Goal: Transaction & Acquisition: Obtain resource

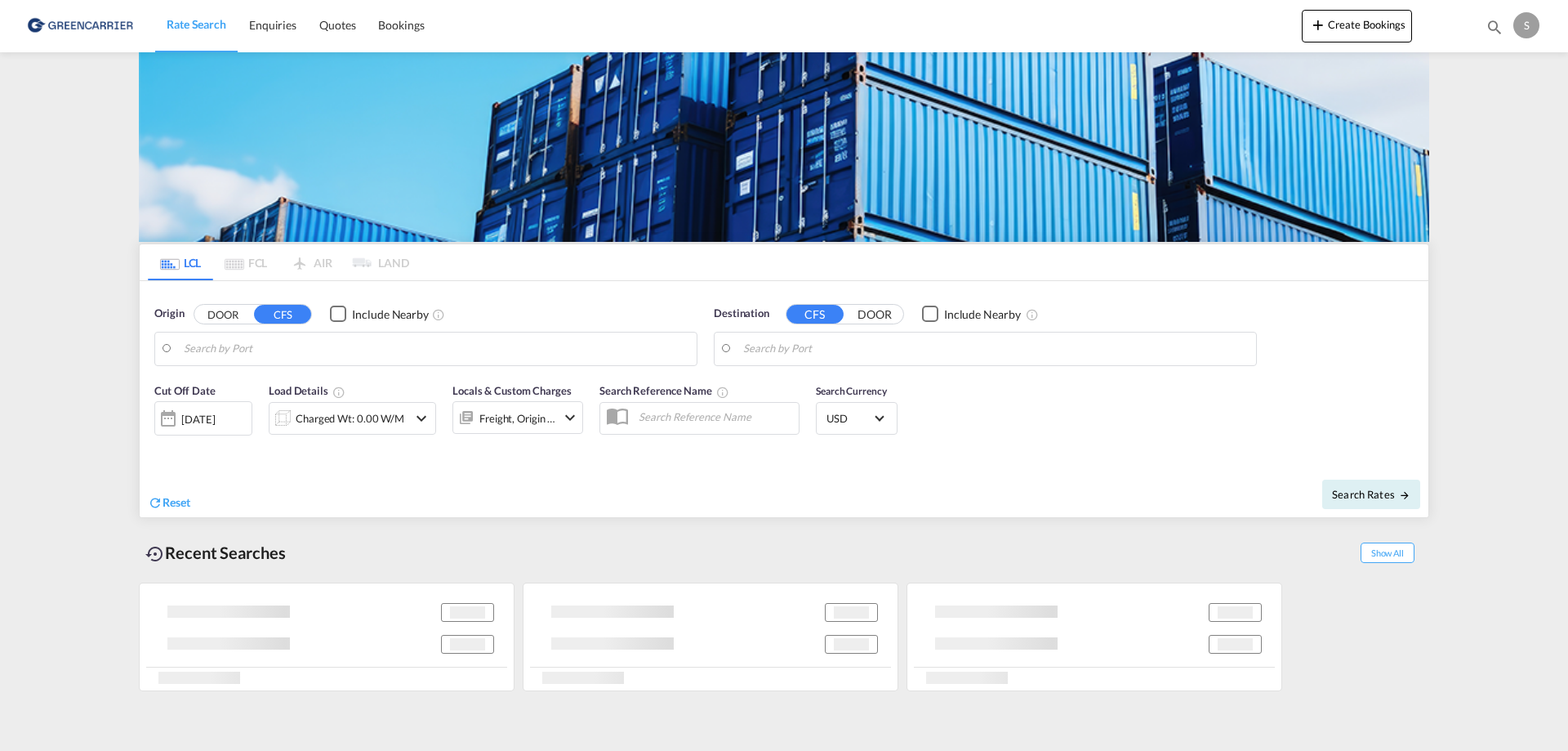
type input "DK-2605, [GEOGRAPHIC_DATA], [GEOGRAPHIC_DATA]"
type input "[GEOGRAPHIC_DATA], SH, CNSHA"
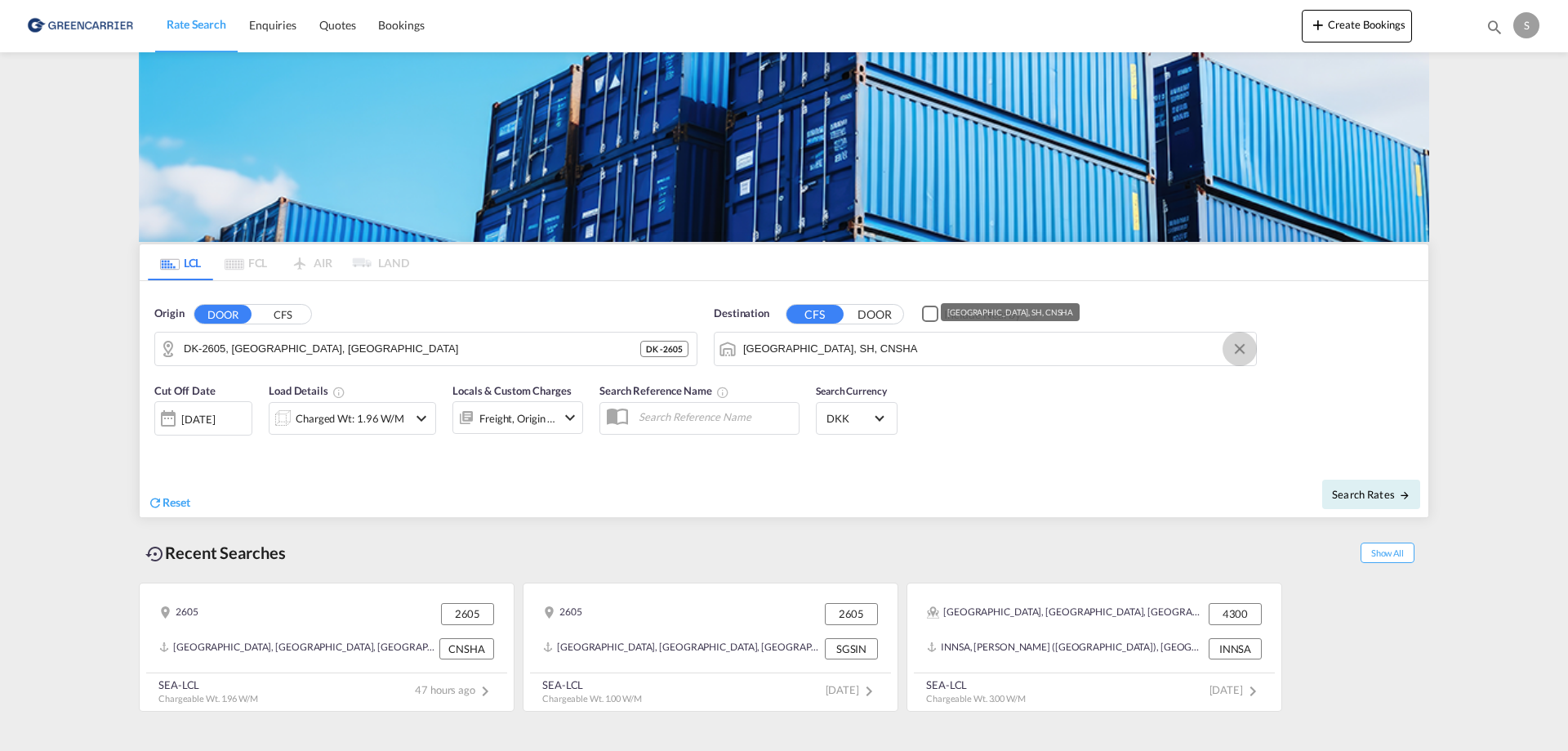
click at [1239, 350] on button "Clear Input" at bounding box center [1240, 349] width 25 height 25
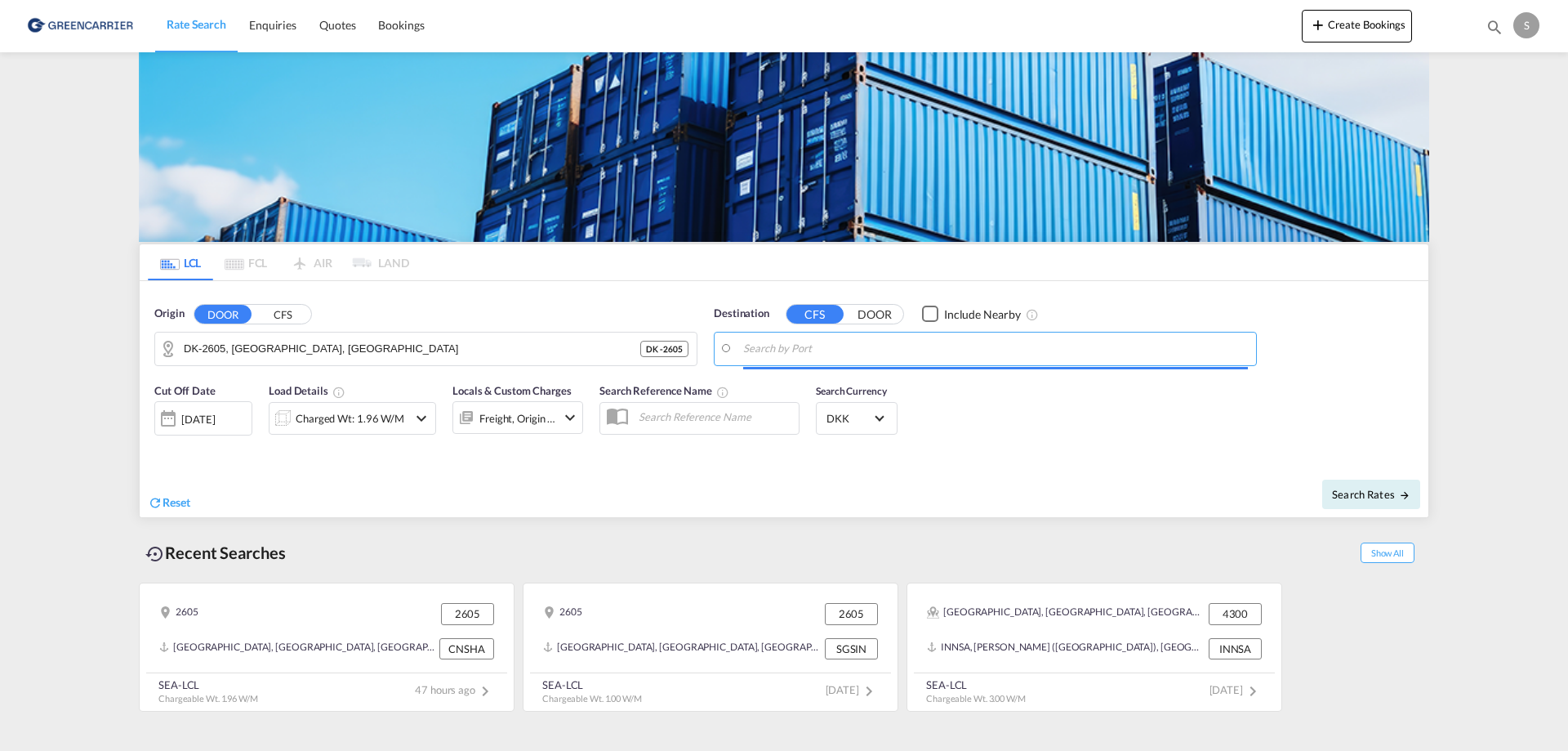
click at [824, 349] on body "Rate Search Enquiries Quotes Bookings Rate Search Enquiries" at bounding box center [784, 376] width 1568 height 751
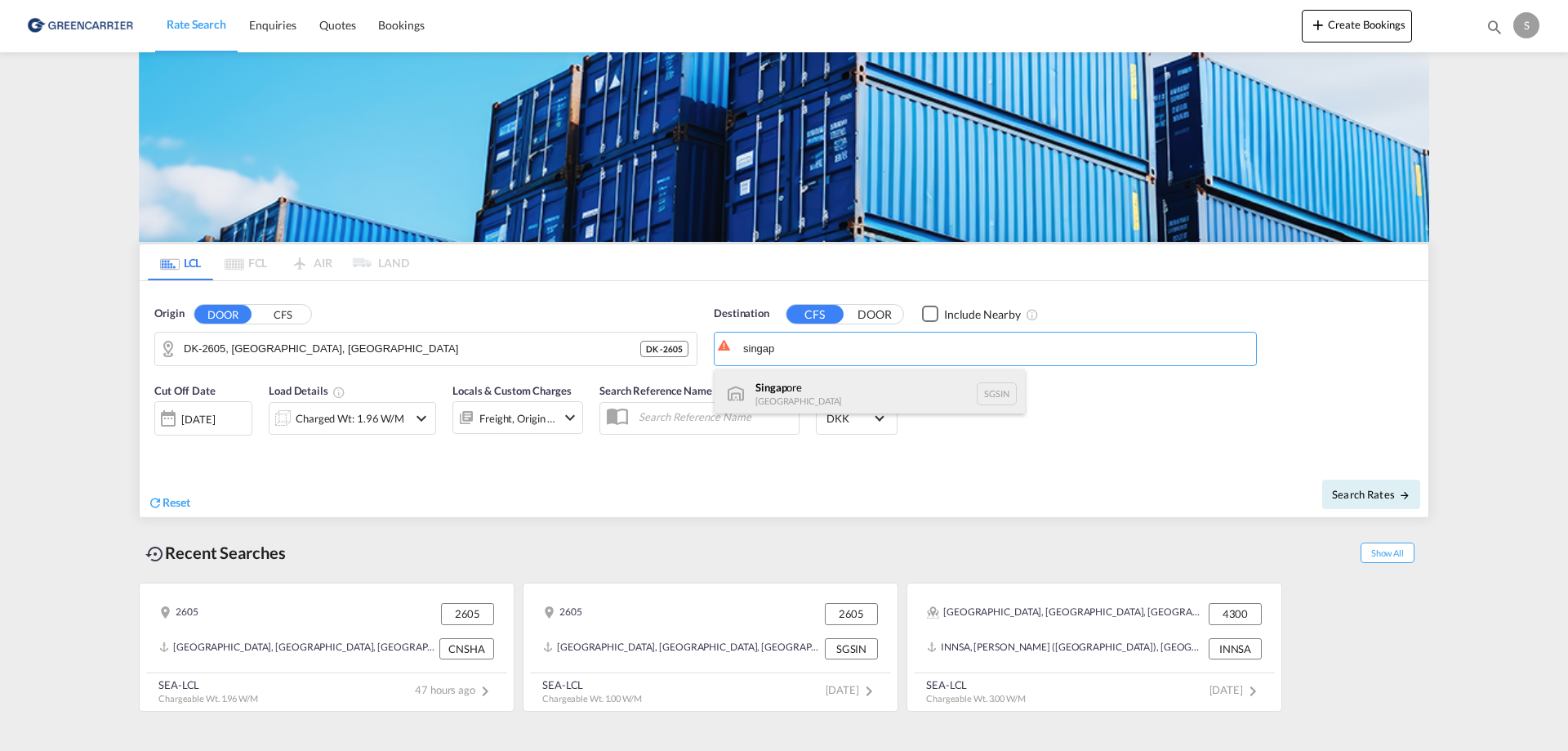
click at [796, 381] on div "Singap ore [GEOGRAPHIC_DATA] [GEOGRAPHIC_DATA]" at bounding box center [870, 394] width 310 height 49
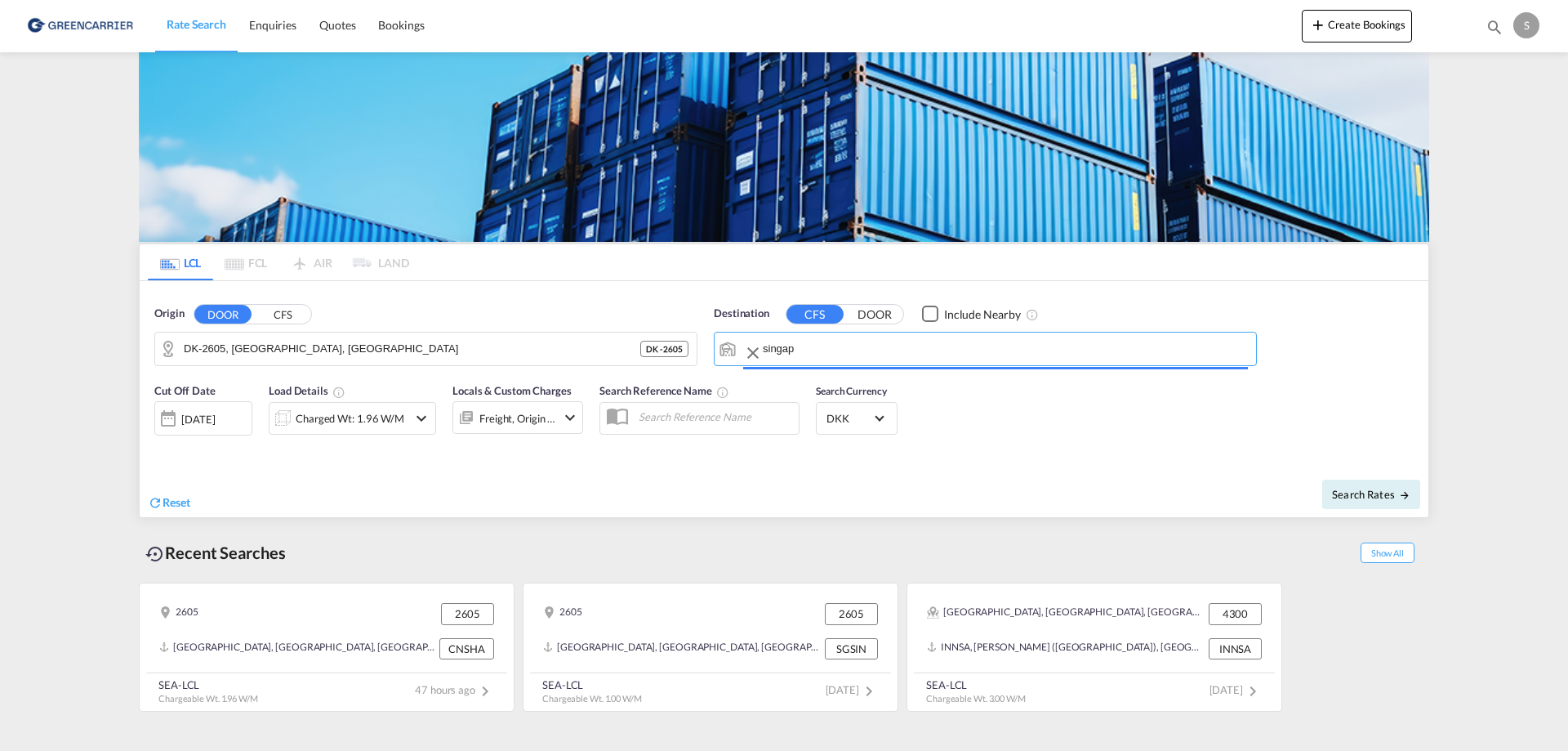
type input "[GEOGRAPHIC_DATA], SGSIN"
click at [353, 417] on div "Charged Wt: 1.96 W/M" at bounding box center [350, 418] width 109 height 23
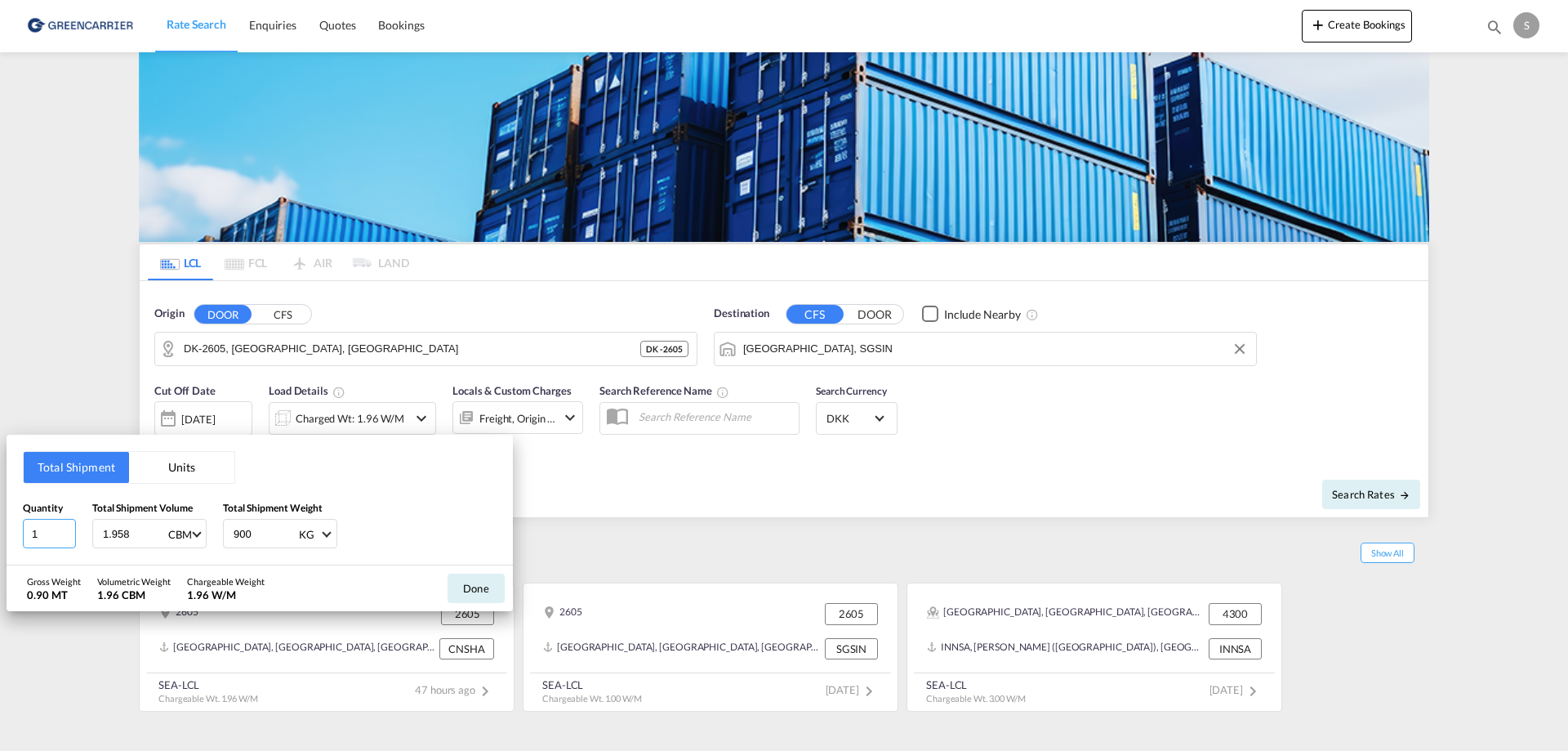
click at [44, 537] on input "1" at bounding box center [49, 534] width 53 height 30
type input "8"
drag, startPoint x: 138, startPoint y: 530, endPoint x: 60, endPoint y: 528, distance: 78.0
click at [60, 528] on div "Quantity 8 Total Shipment Volume 1.958 CBM CBM CFT Total Shipment Weight 900 KG…" at bounding box center [259, 525] width 474 height 49
type input "11.04"
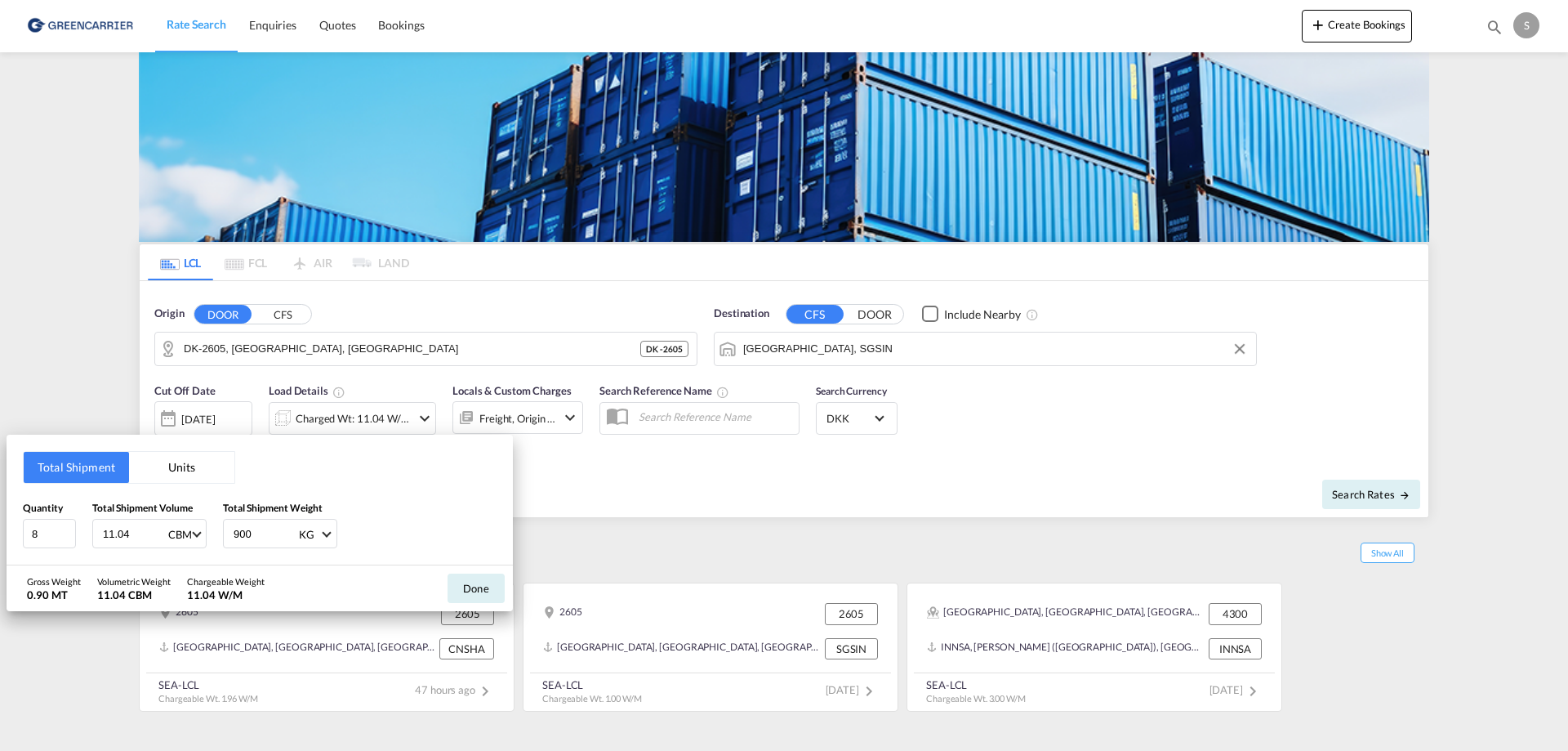
click at [250, 531] on input "900" at bounding box center [264, 534] width 65 height 28
type input "9000"
click at [469, 585] on button "Done" at bounding box center [476, 588] width 57 height 30
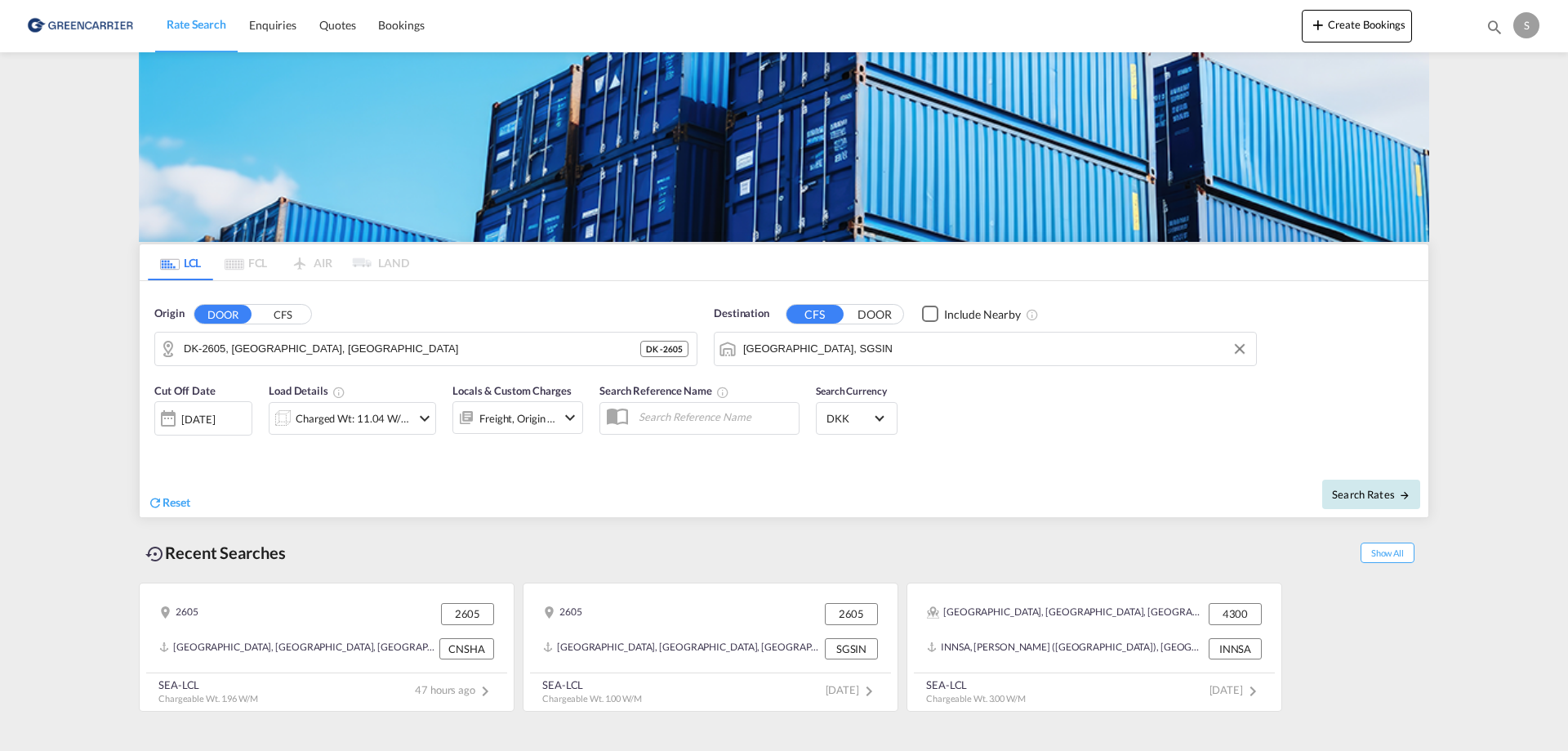
click at [1370, 495] on span "Search Rates" at bounding box center [1371, 494] width 78 height 13
type input "2605 to SGSIN / [DATE]"
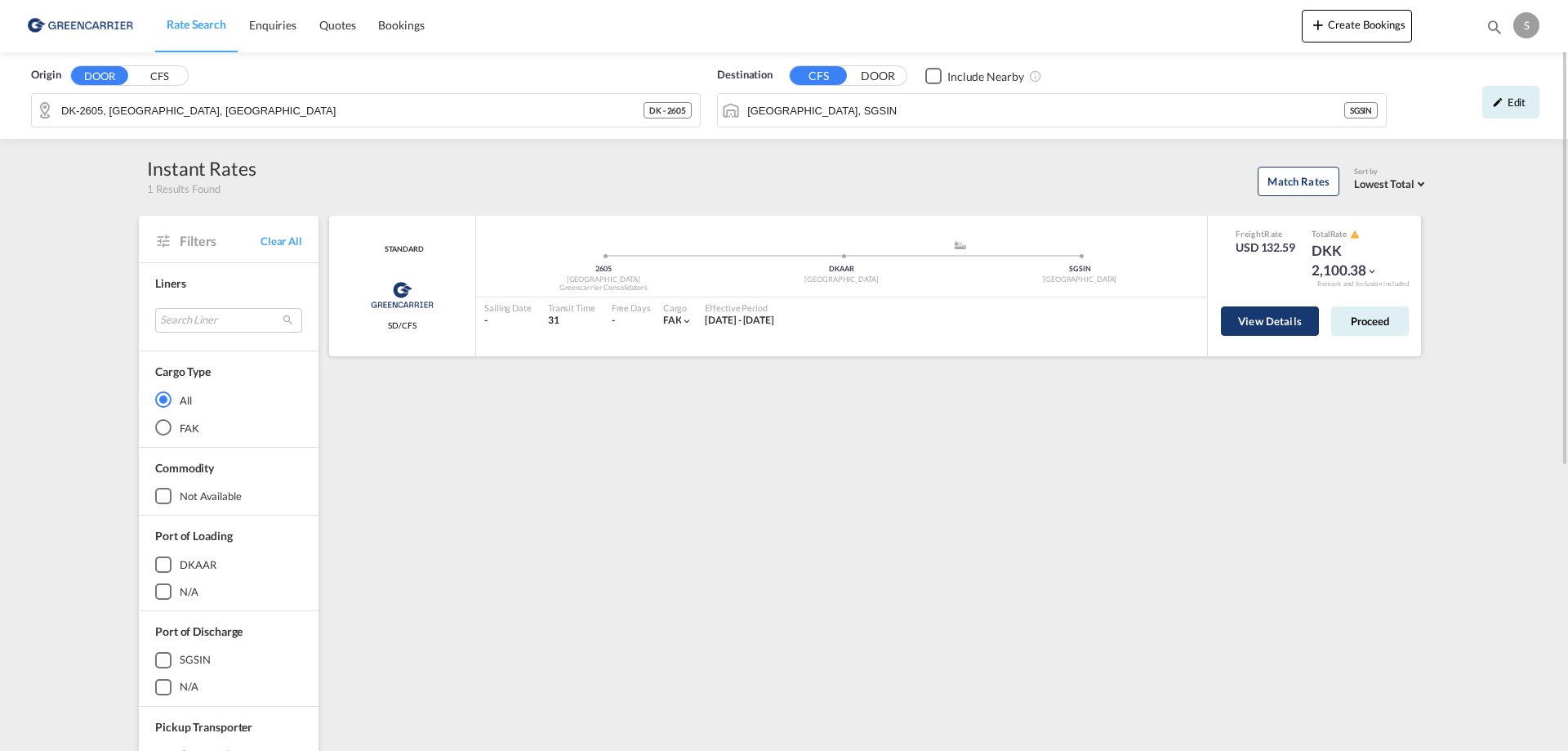
click at [1249, 320] on button "View Details" at bounding box center [1270, 321] width 98 height 30
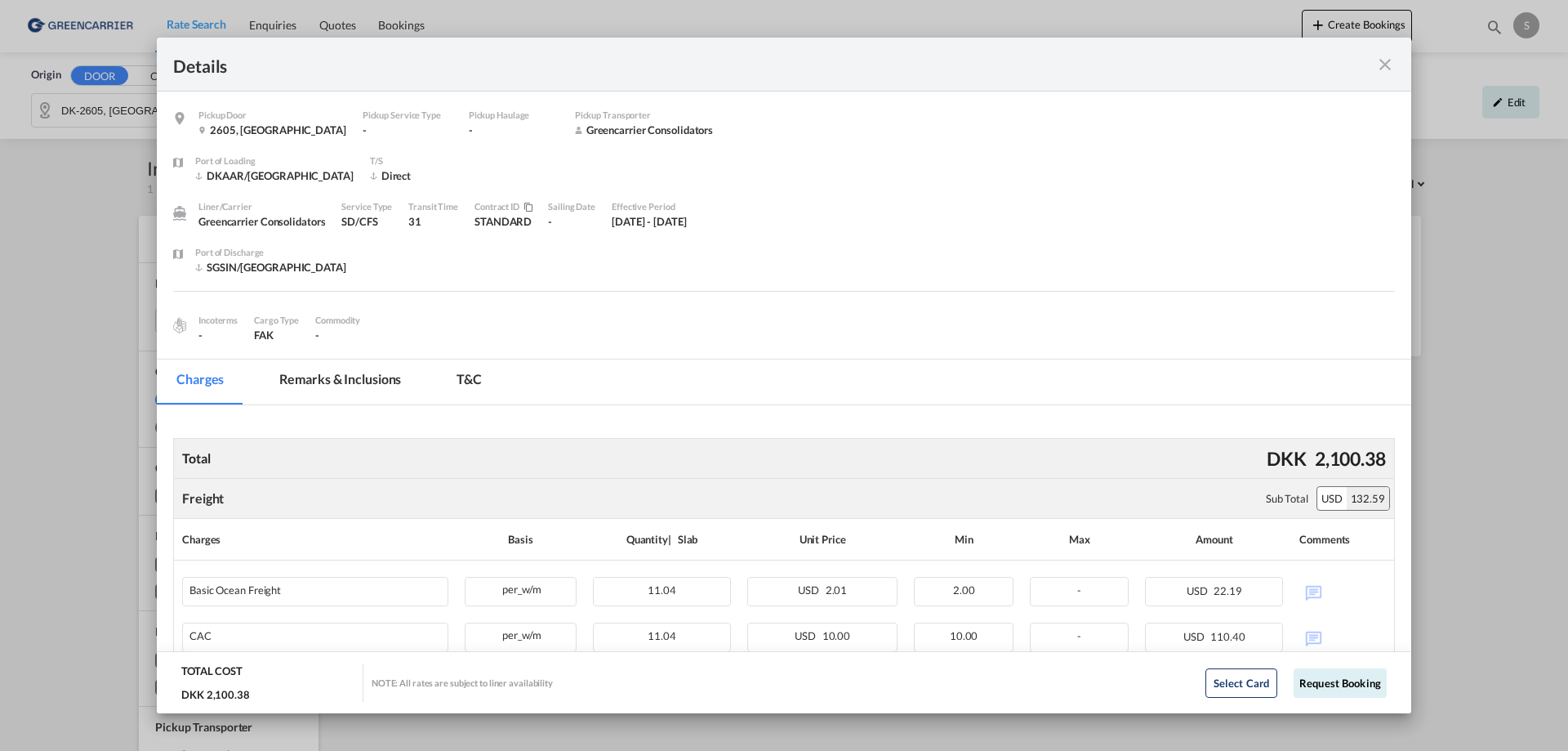
click at [1385, 62] on md-icon "icon-close fg-AAA8AD m-0 cursor" at bounding box center [1385, 64] width 20 height 20
